Goal: Task Accomplishment & Management: Manage account settings

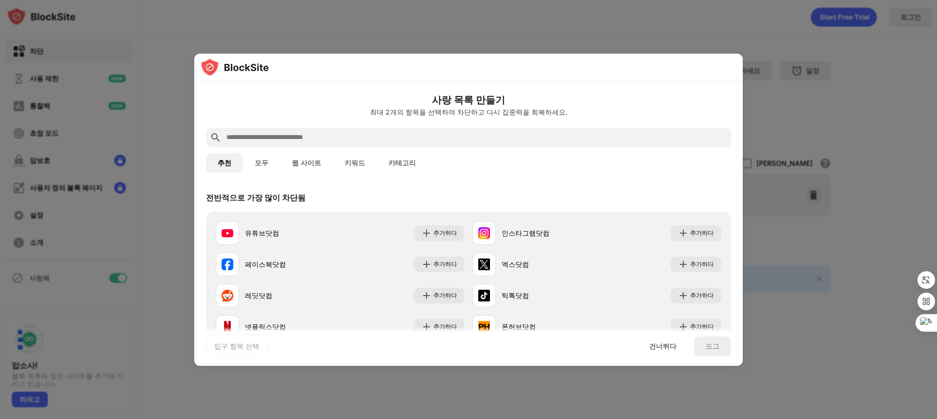
click at [564, 11] on div at bounding box center [468, 209] width 937 height 419
click at [746, 13] on div at bounding box center [468, 209] width 937 height 419
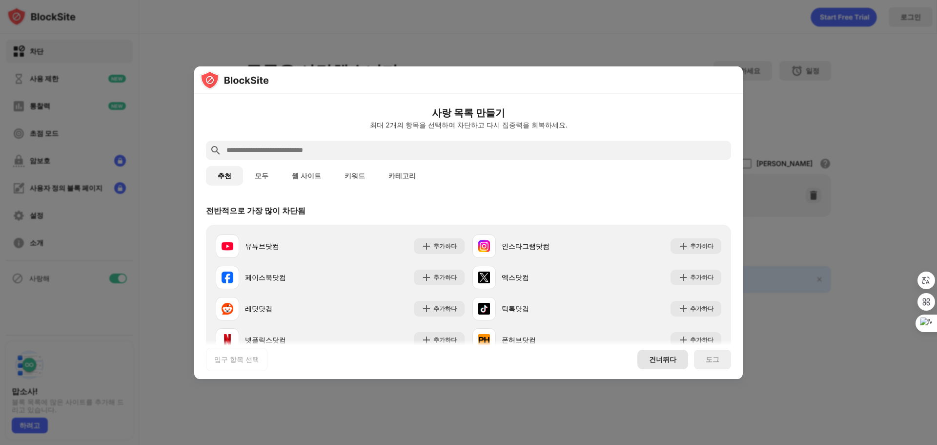
click at [663, 357] on font "건너뛰다" at bounding box center [662, 359] width 27 height 8
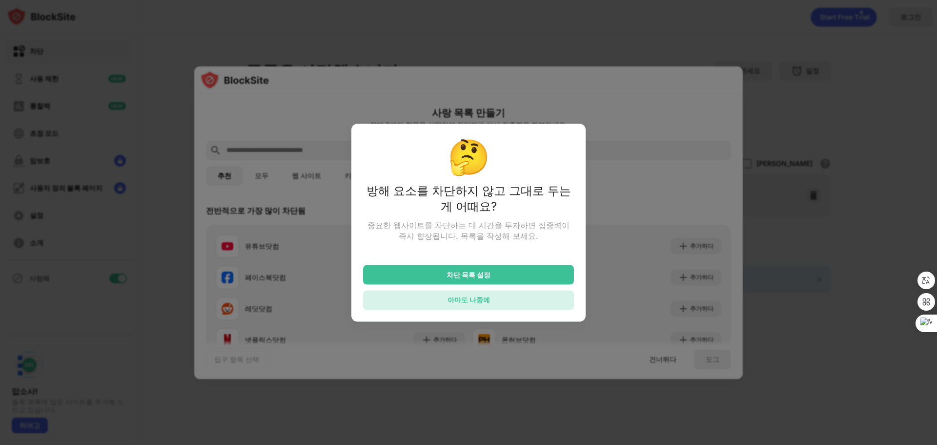
click at [472, 302] on font "아마도 나중에" at bounding box center [469, 299] width 42 height 8
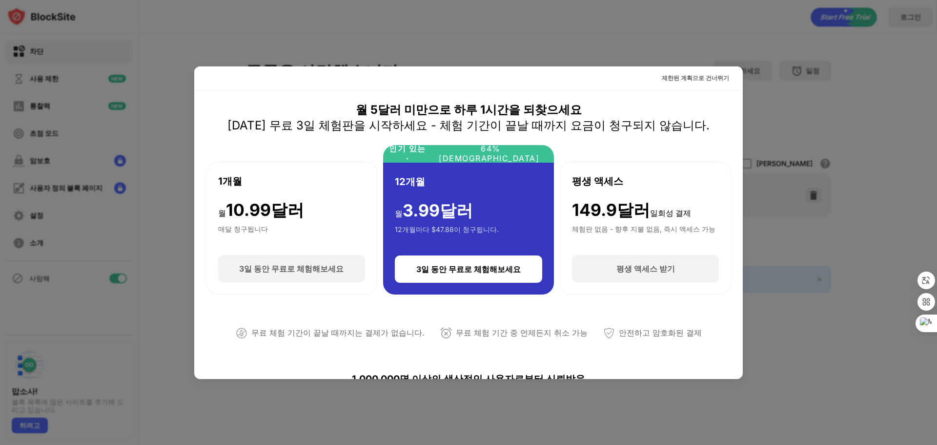
click at [686, 42] on div at bounding box center [468, 222] width 937 height 445
click at [685, 75] on font "제한된 계획으로 건너뛰기" at bounding box center [695, 77] width 67 height 7
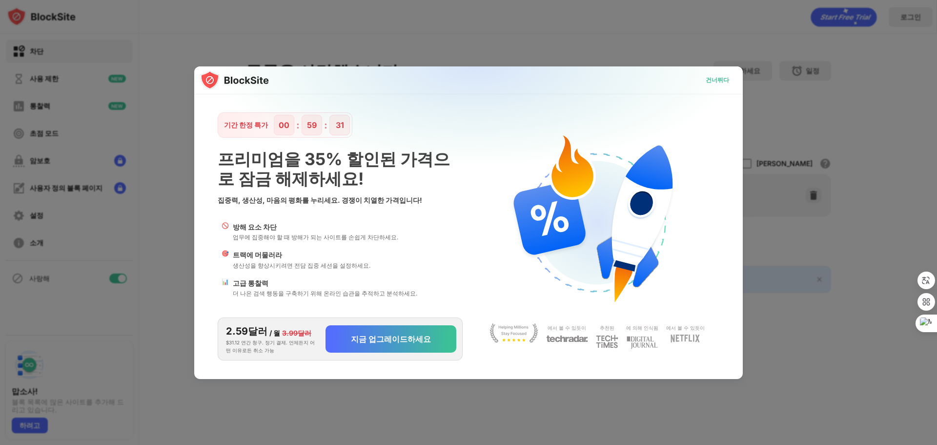
click at [719, 80] on font "건너뛰다" at bounding box center [717, 79] width 23 height 7
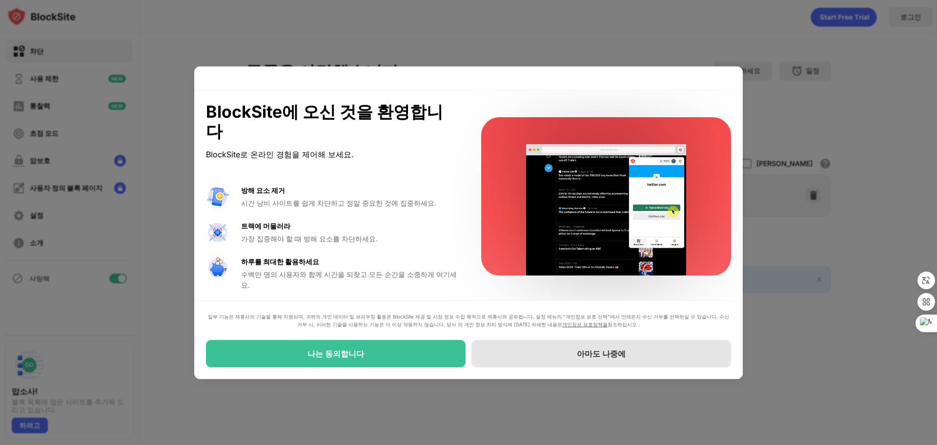
click at [613, 353] on font "아마도 나중에" at bounding box center [601, 354] width 49 height 10
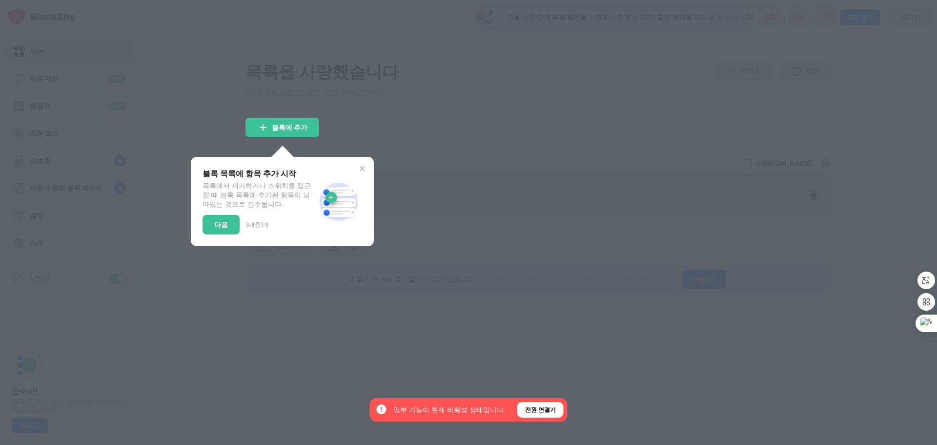
click at [359, 169] on img at bounding box center [362, 169] width 8 height 8
